Goal: Task Accomplishment & Management: Manage account settings

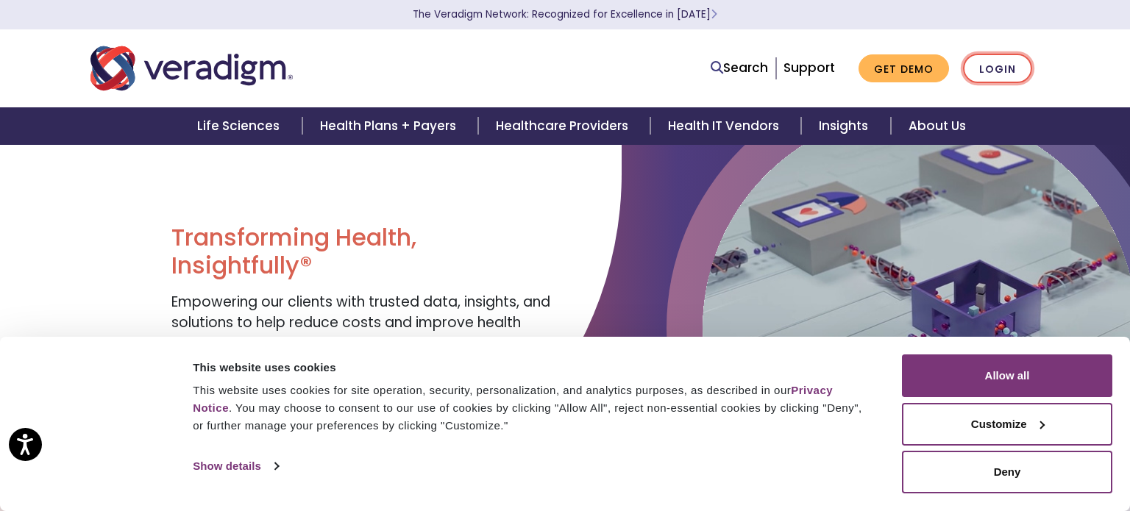
click at [998, 67] on link "Login" at bounding box center [997, 69] width 69 height 30
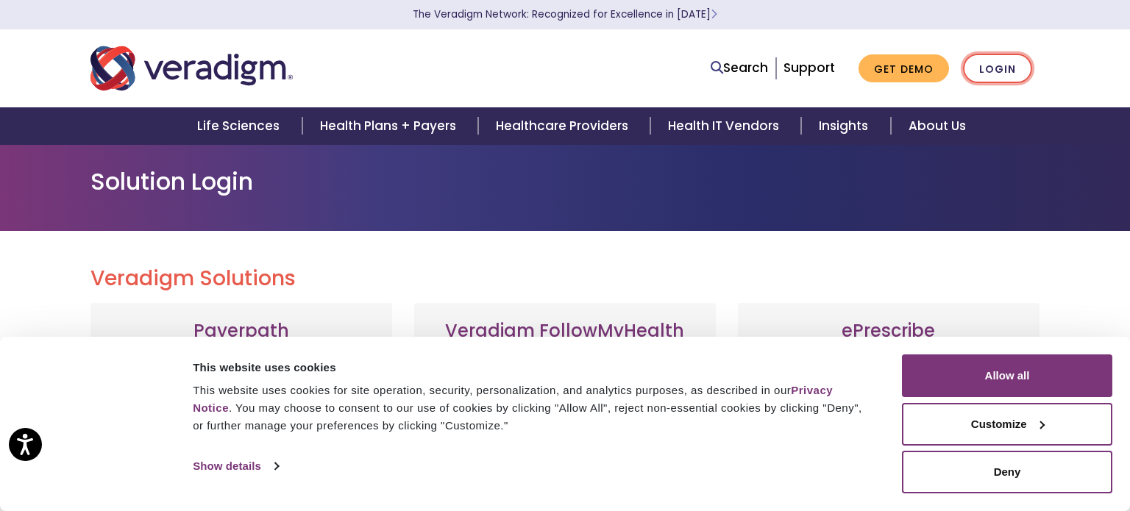
click at [996, 73] on link "Login" at bounding box center [997, 69] width 69 height 30
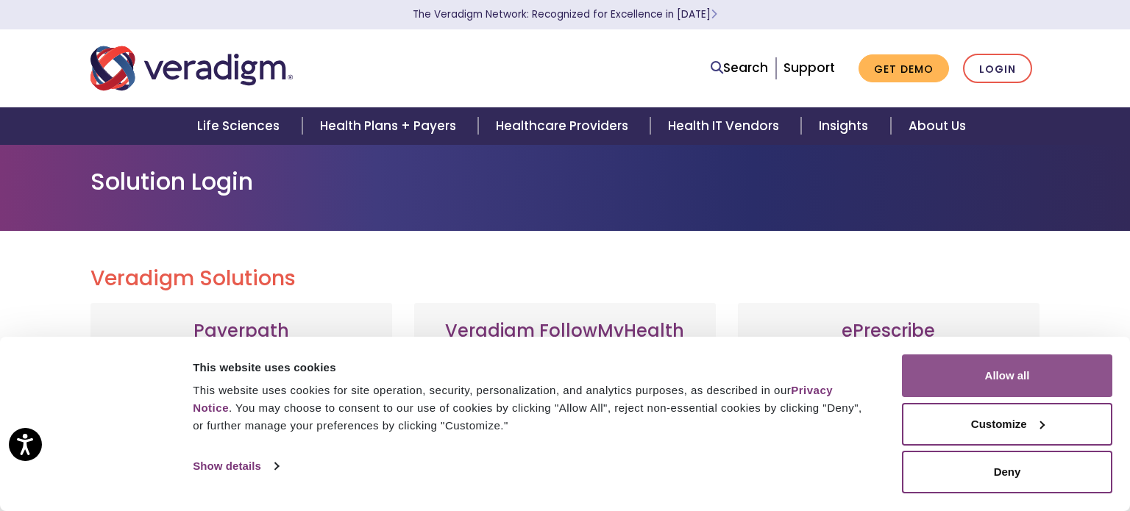
click at [942, 380] on button "Allow all" at bounding box center [1007, 376] width 210 height 43
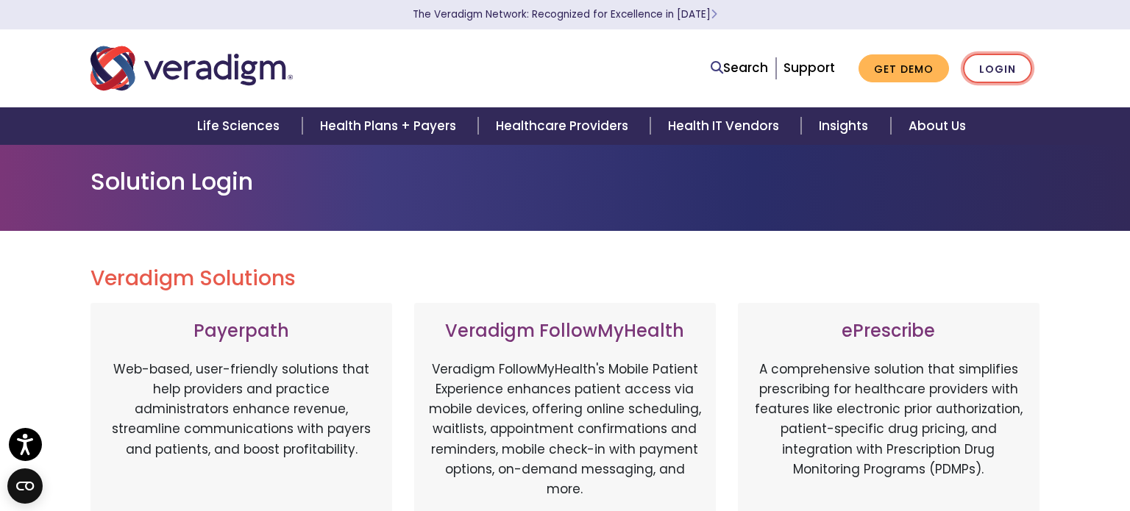
click at [995, 68] on link "Login" at bounding box center [997, 69] width 69 height 30
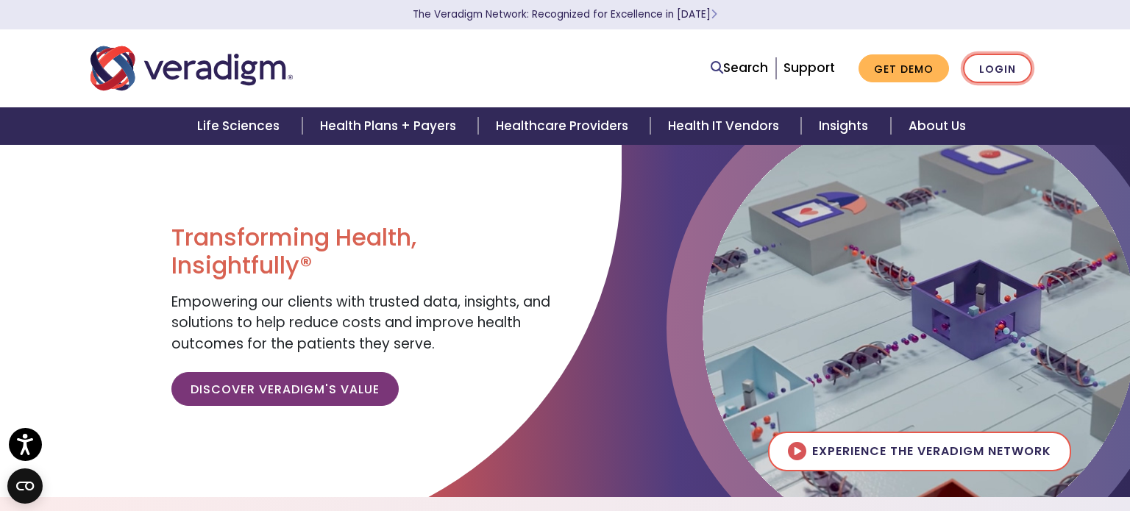
click at [1002, 73] on link "Login" at bounding box center [997, 69] width 69 height 30
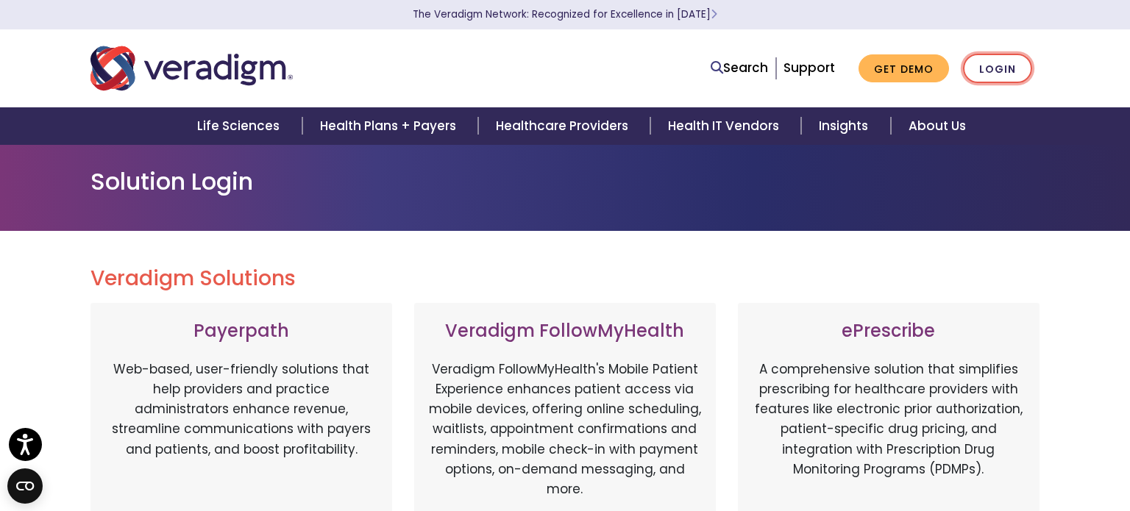
click at [999, 74] on link "Login" at bounding box center [997, 69] width 69 height 30
